Goal: Task Accomplishment & Management: Use online tool/utility

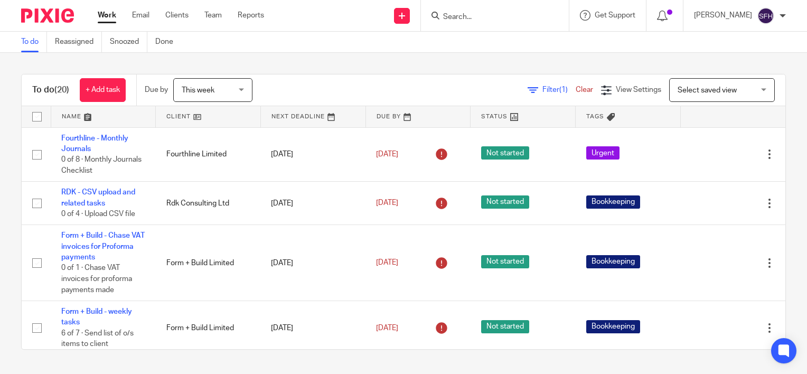
click at [233, 118] on link at bounding box center [208, 116] width 105 height 21
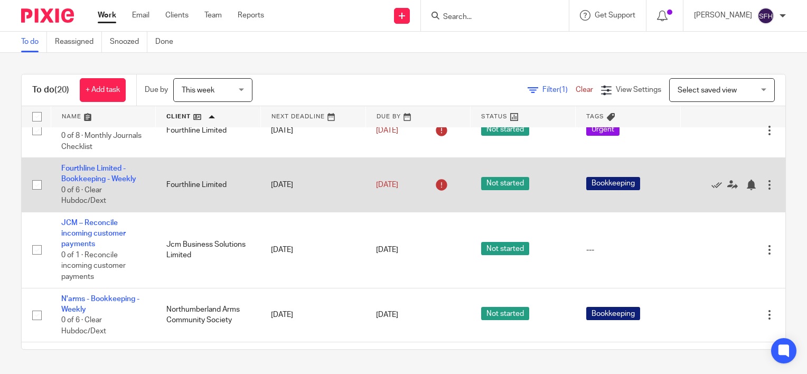
scroll to position [370, 0]
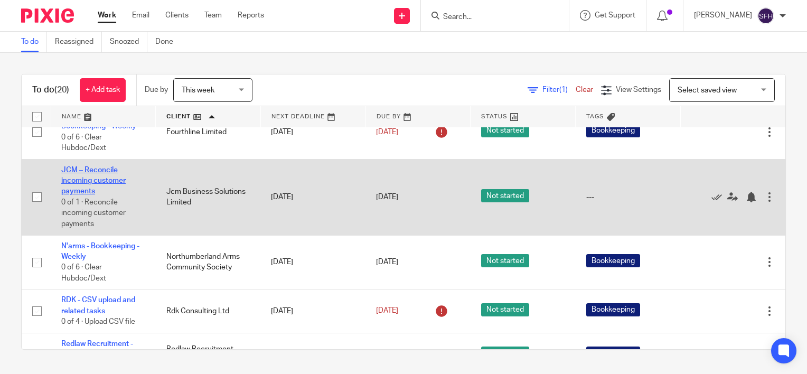
click at [76, 190] on link "JCM – Reconcile incoming customer payments" at bounding box center [93, 180] width 64 height 29
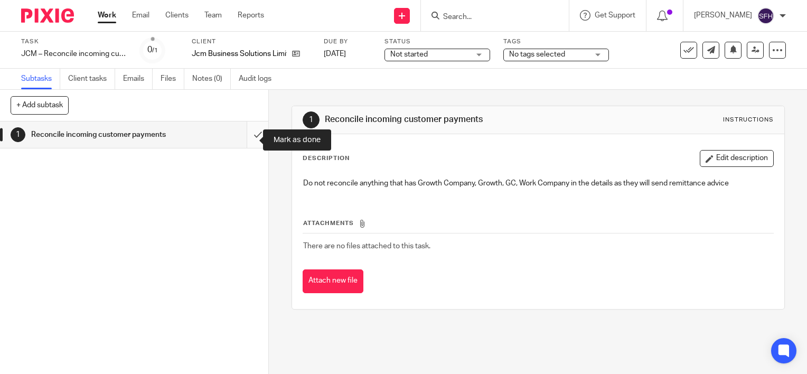
click at [242, 137] on input "submit" at bounding box center [134, 134] width 268 height 26
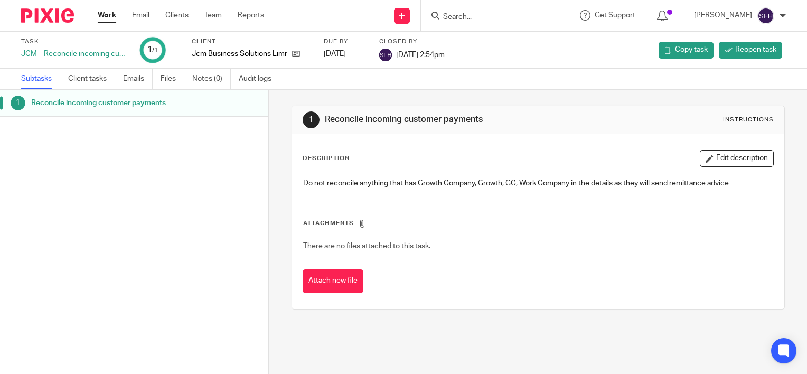
click at [113, 15] on link "Work" at bounding box center [107, 15] width 18 height 11
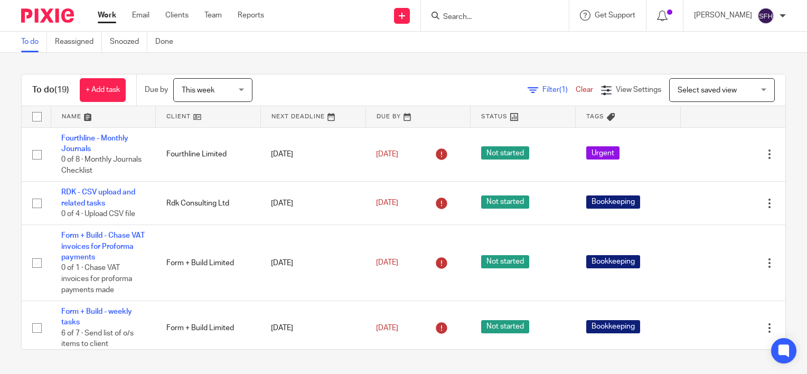
click at [221, 122] on link at bounding box center [208, 116] width 105 height 21
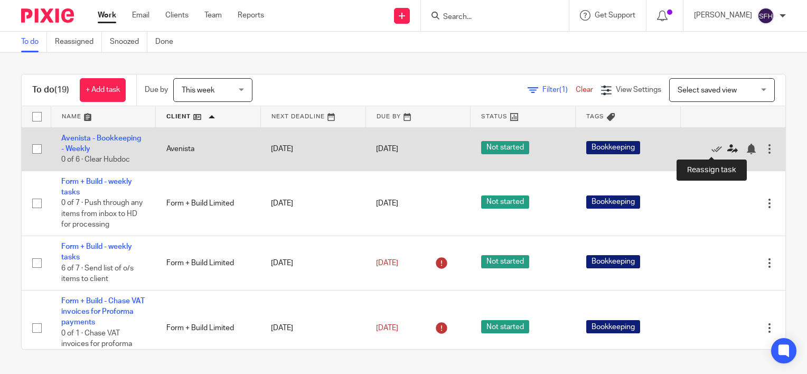
click at [727, 148] on icon at bounding box center [732, 149] width 11 height 11
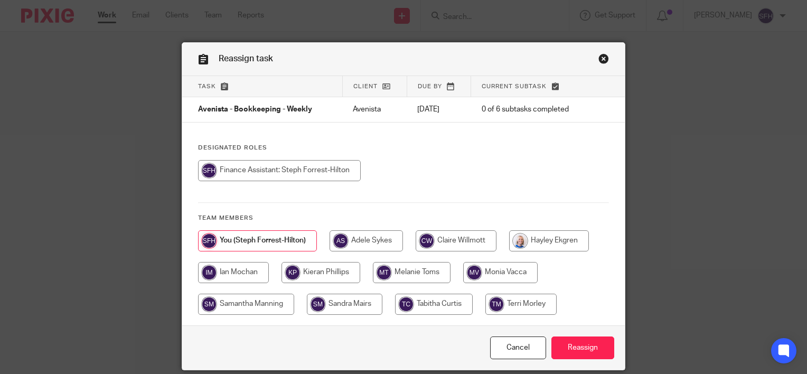
click at [221, 306] on input "radio" at bounding box center [246, 304] width 96 height 21
radio input "true"
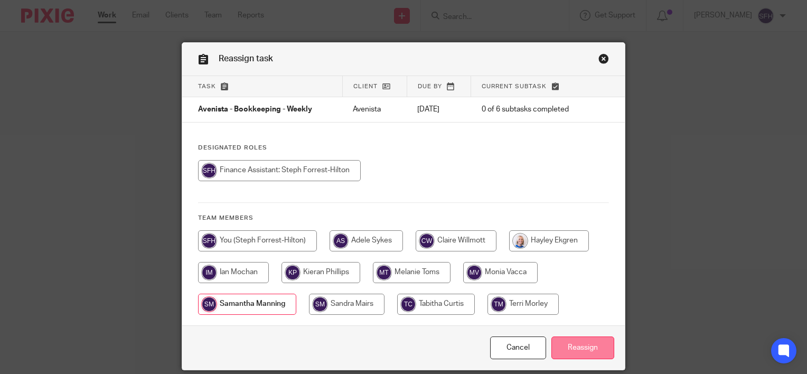
click at [599, 344] on input "Reassign" at bounding box center [582, 347] width 63 height 23
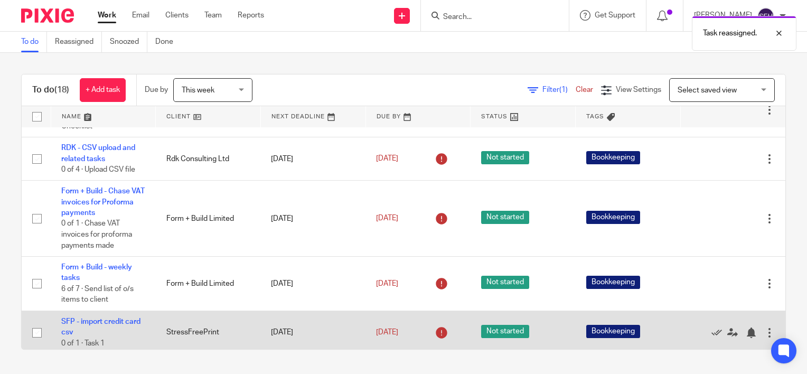
scroll to position [106, 0]
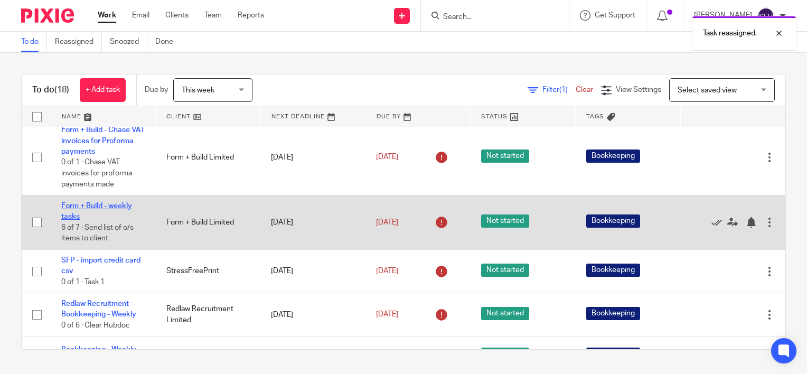
click at [82, 208] on link "Form + Build - weekly tasks" at bounding box center [96, 211] width 71 height 18
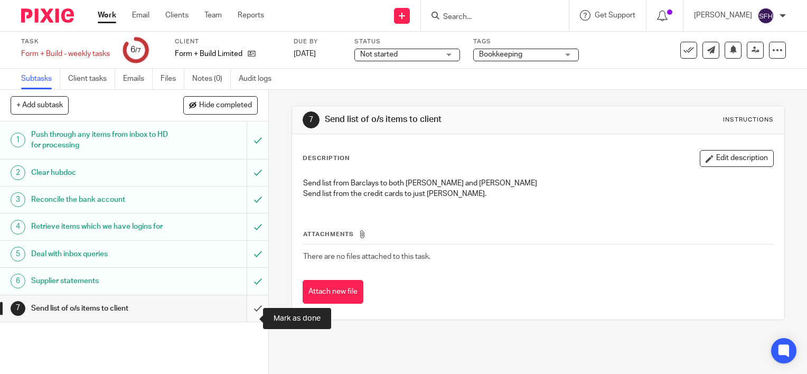
click at [249, 319] on input "submit" at bounding box center [134, 308] width 268 height 26
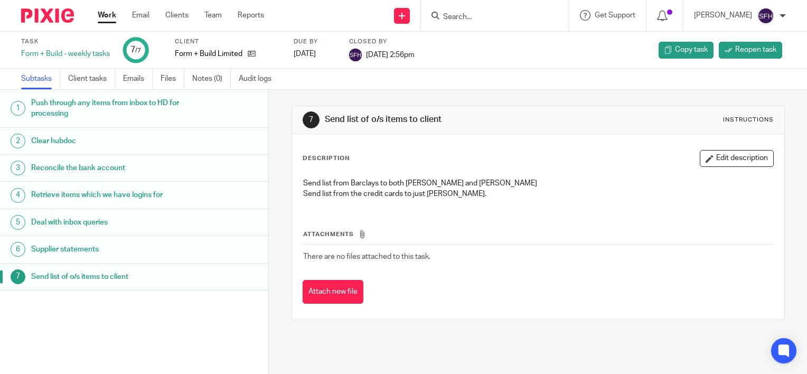
click at [105, 18] on link "Work" at bounding box center [107, 15] width 18 height 11
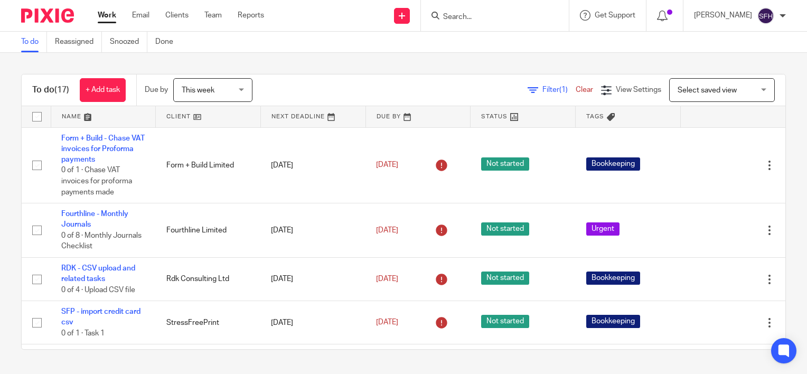
click at [240, 116] on link at bounding box center [208, 116] width 105 height 21
